Goal: Communication & Community: Ask a question

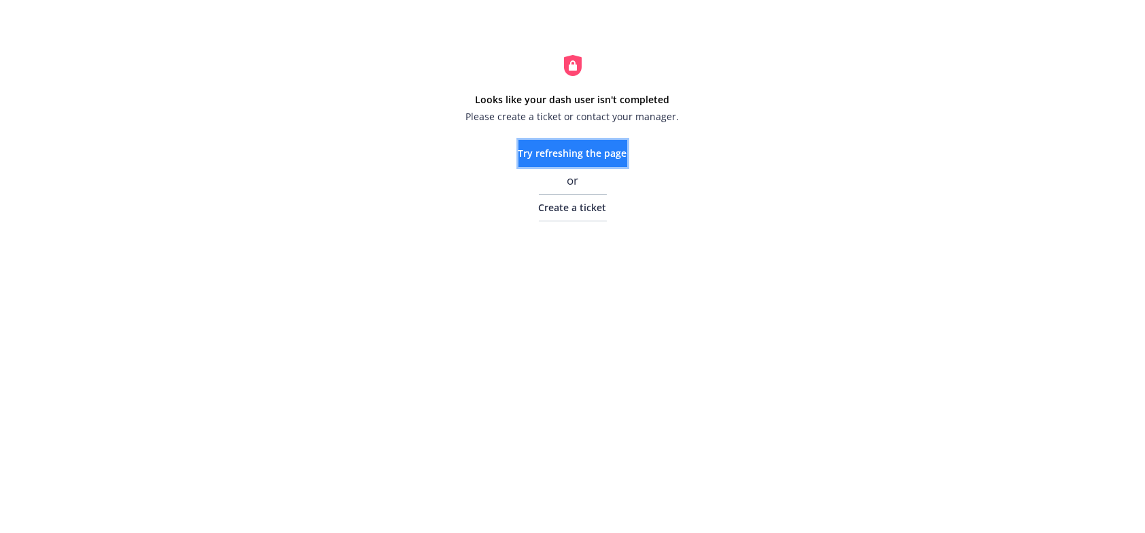
click at [595, 144] on button "Try refreshing the page" at bounding box center [572, 153] width 109 height 27
